Goal: Task Accomplishment & Management: Manage account settings

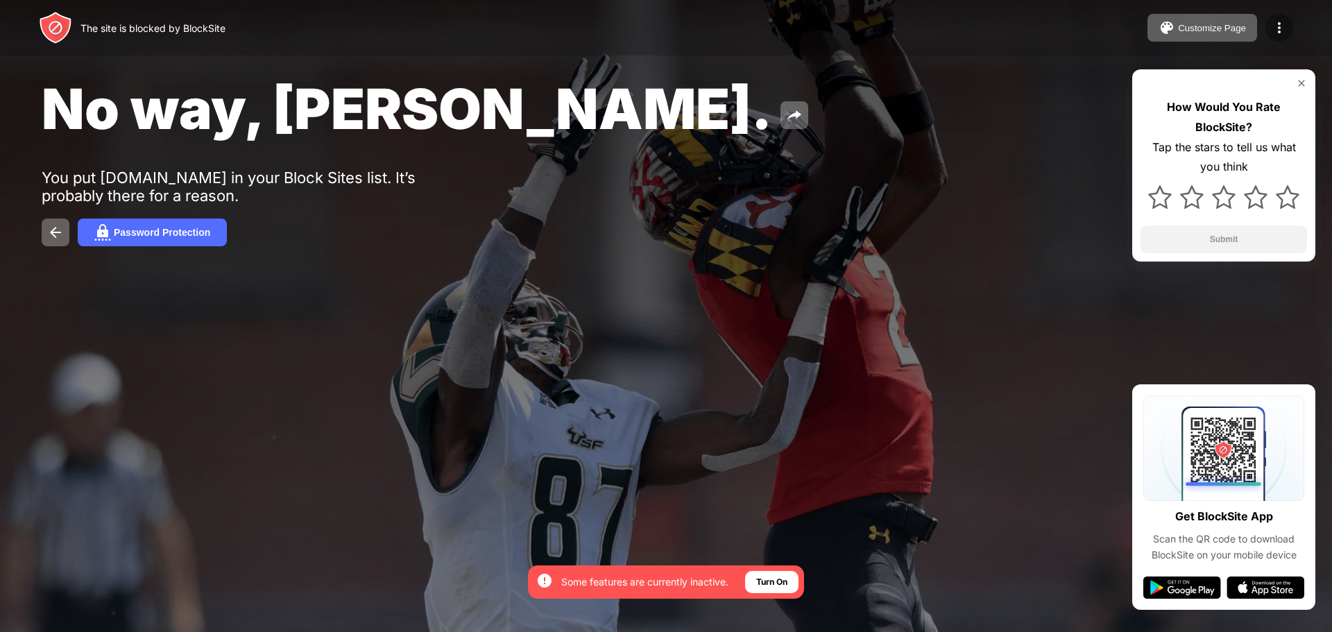
click at [1284, 26] on img at bounding box center [1279, 27] width 17 height 17
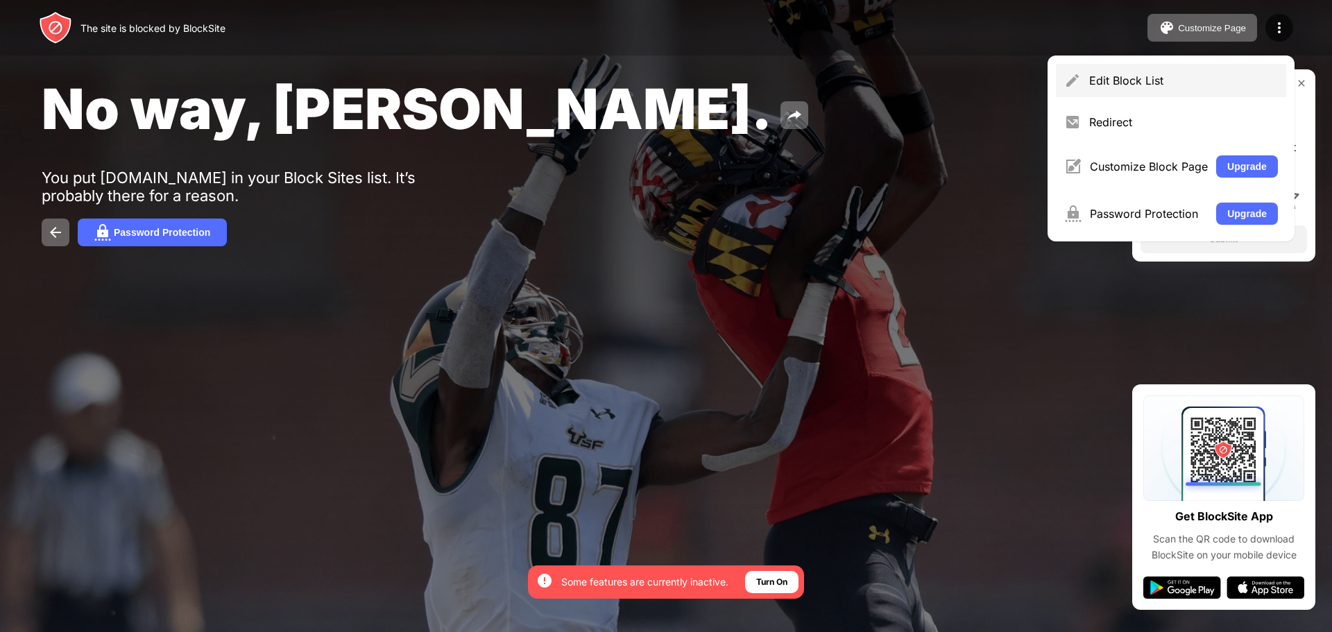
click at [1123, 83] on div "Edit Block List" at bounding box center [1183, 81] width 189 height 14
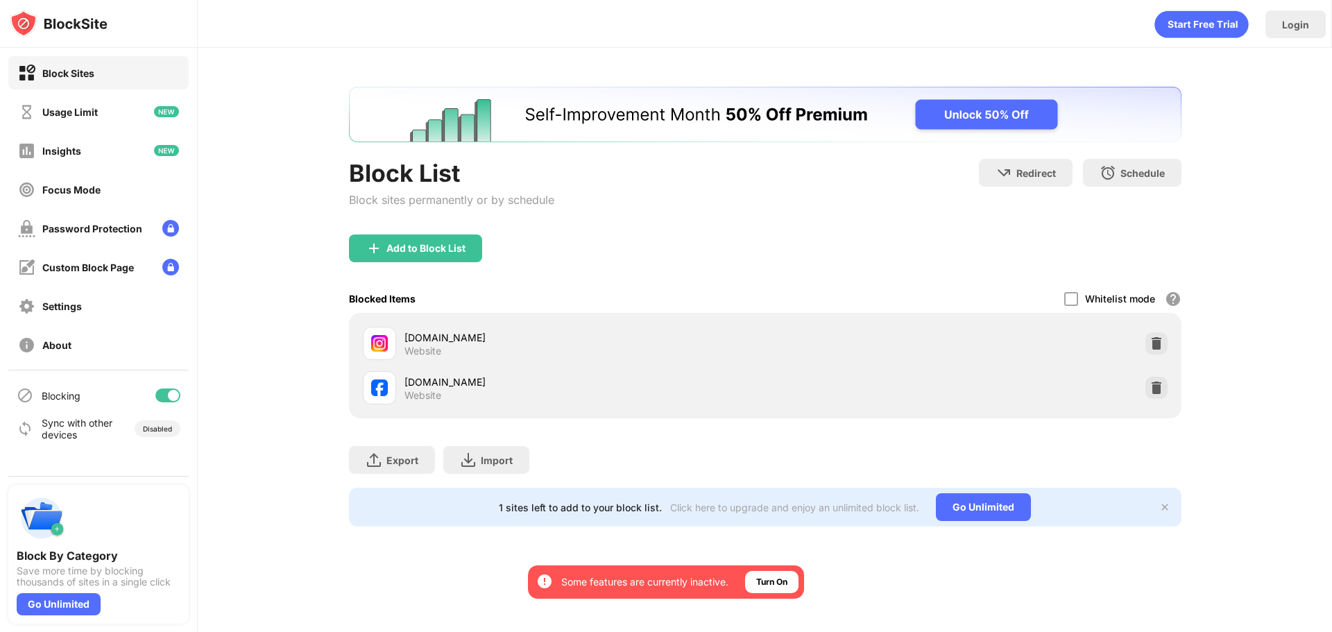
click at [160, 397] on div at bounding box center [167, 396] width 25 height 14
click at [168, 398] on div at bounding box center [167, 396] width 25 height 14
